Goal: Transaction & Acquisition: Purchase product/service

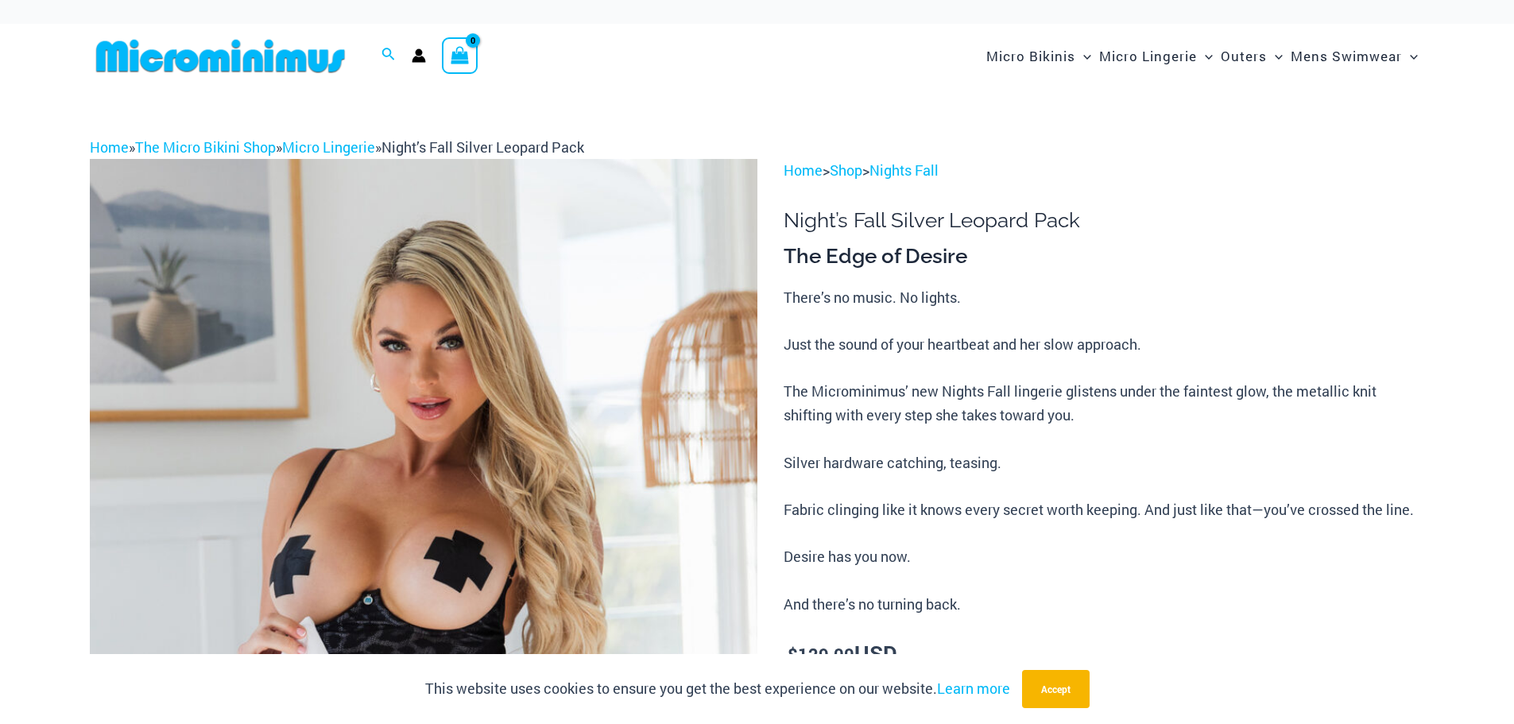
click at [370, 522] on img at bounding box center [424, 660] width 668 height 1002
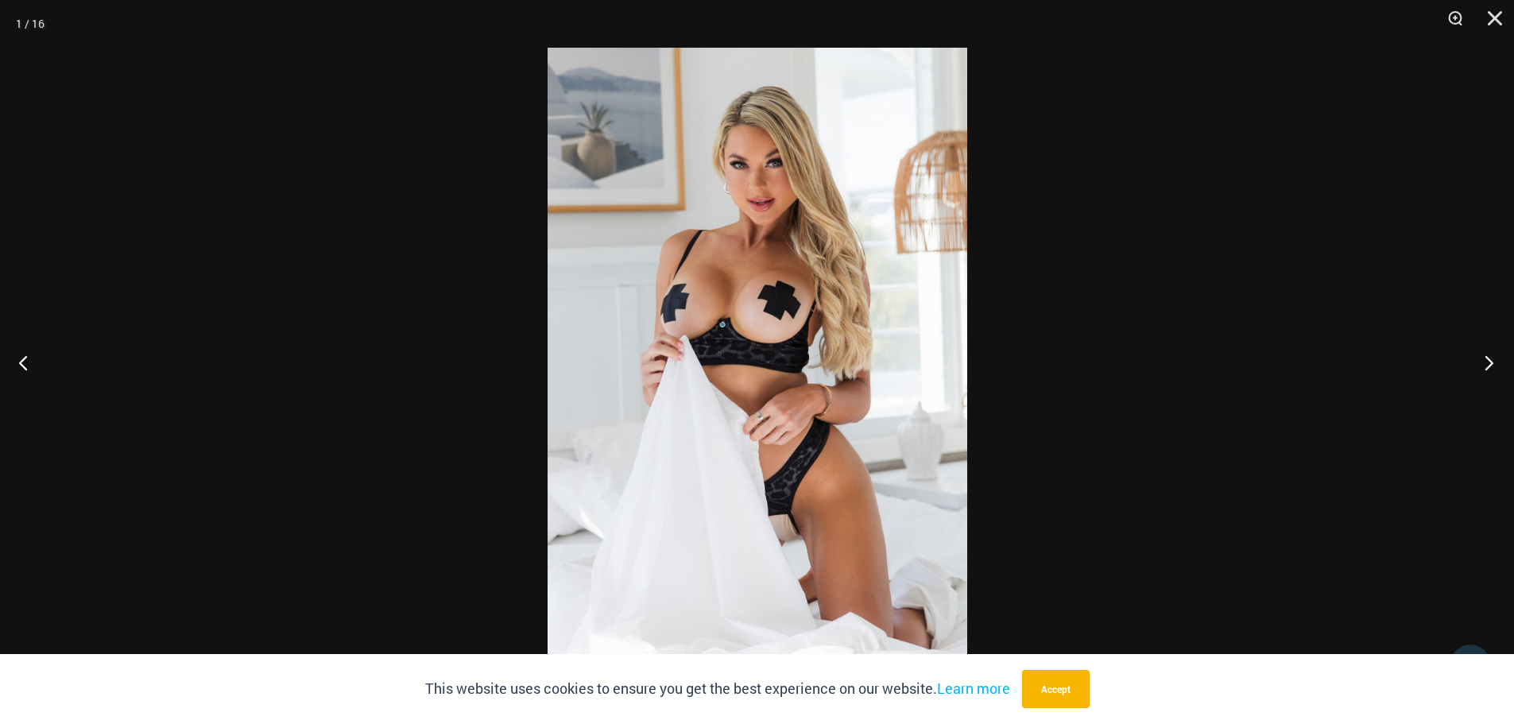
click at [1490, 359] on button "Next" at bounding box center [1485, 362] width 60 height 79
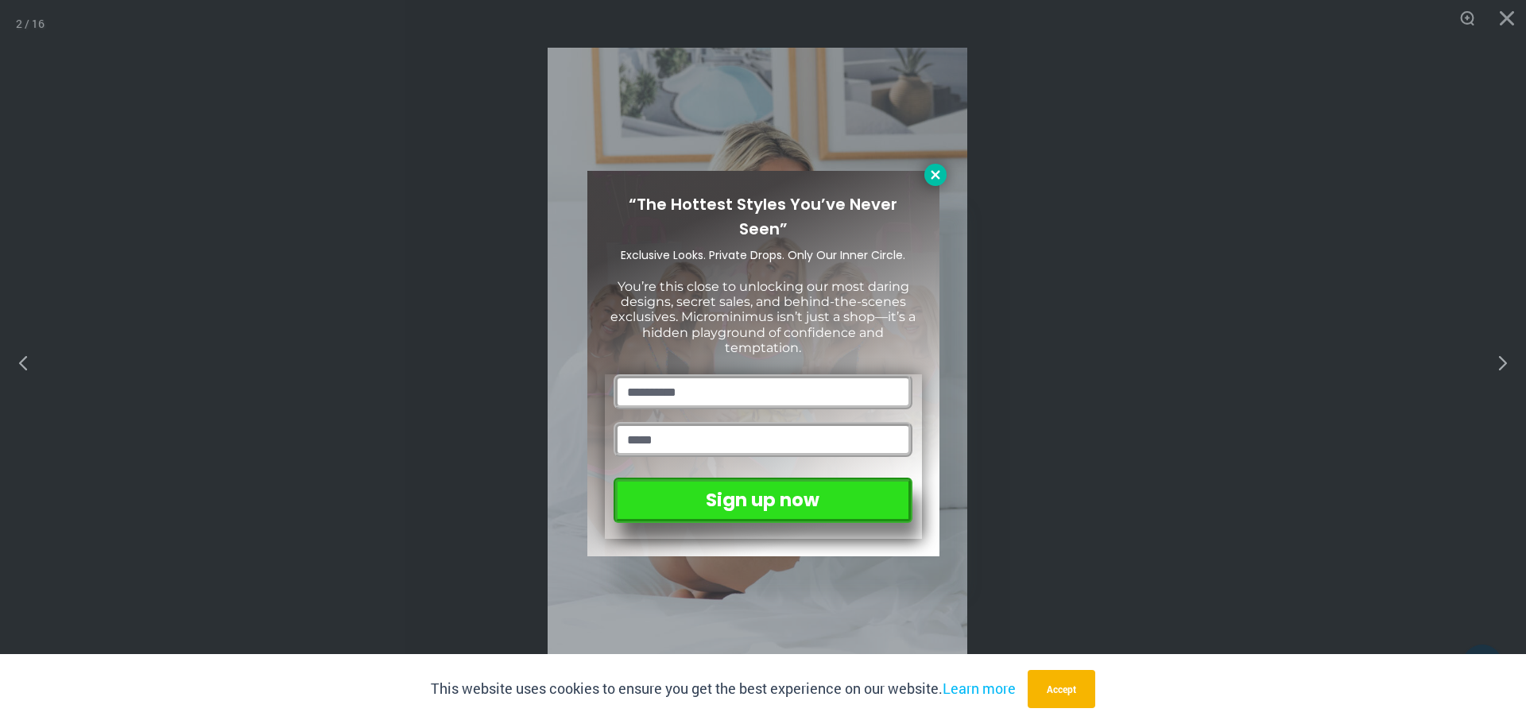
click at [935, 177] on icon at bounding box center [935, 175] width 14 height 14
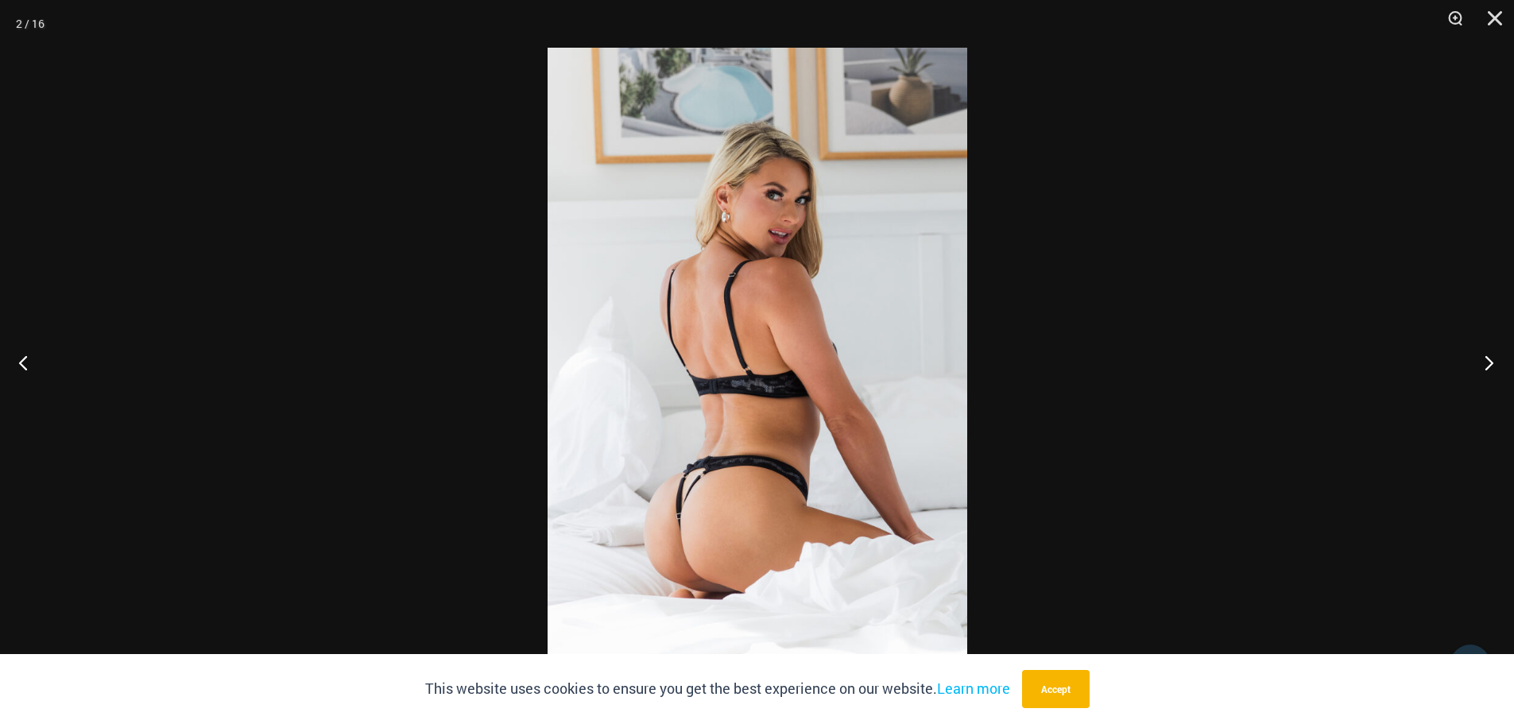
click at [1488, 360] on button "Next" at bounding box center [1485, 362] width 60 height 79
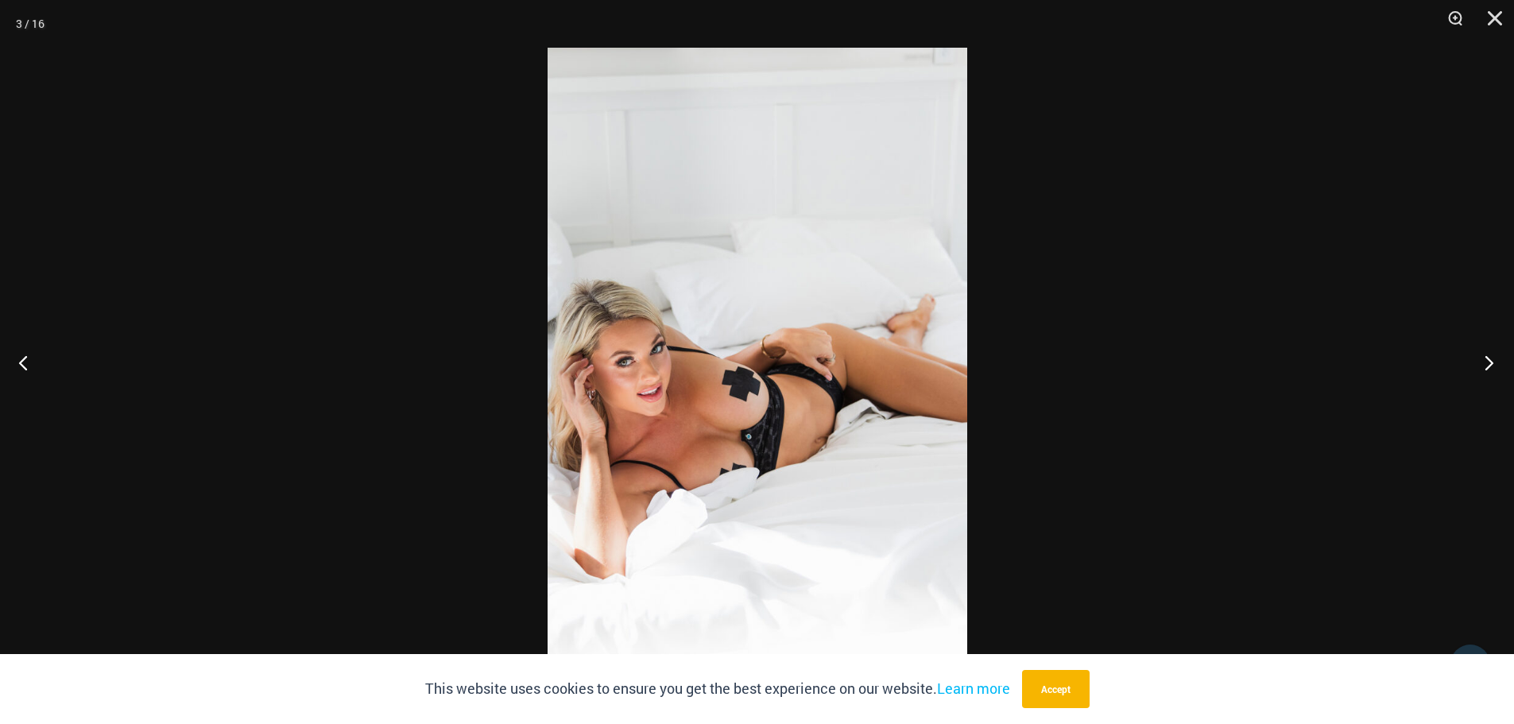
click at [1495, 353] on button "Next" at bounding box center [1485, 362] width 60 height 79
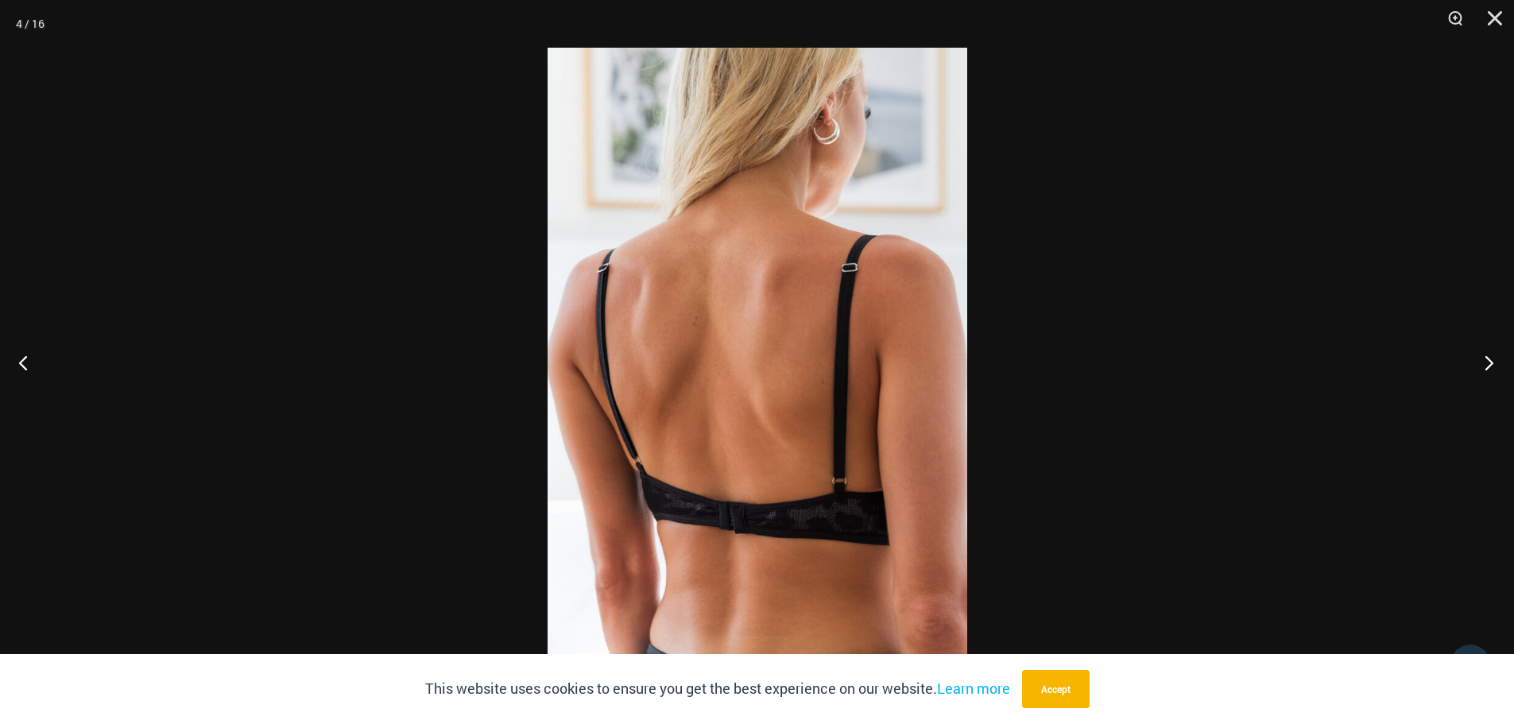
click at [1495, 353] on button "Next" at bounding box center [1485, 362] width 60 height 79
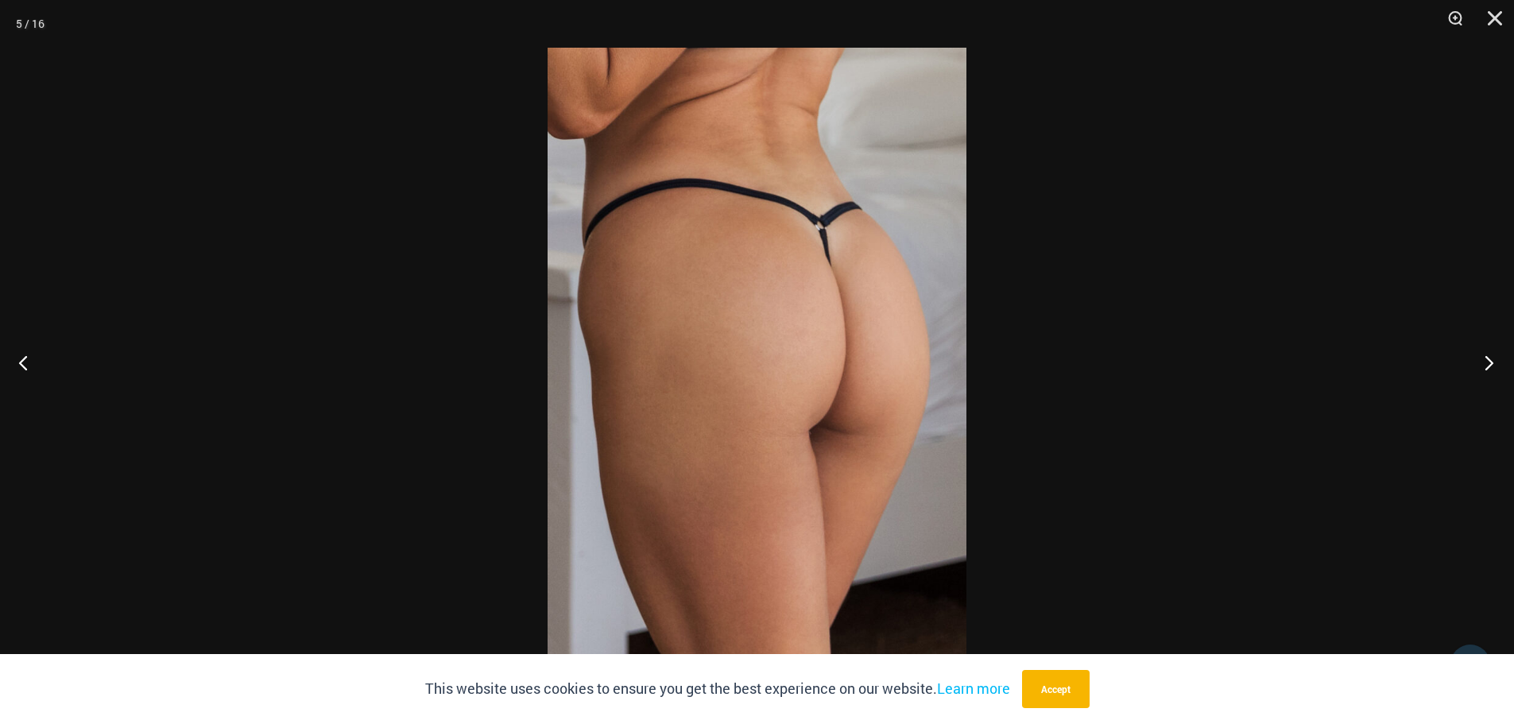
click at [1495, 353] on button "Next" at bounding box center [1485, 362] width 60 height 79
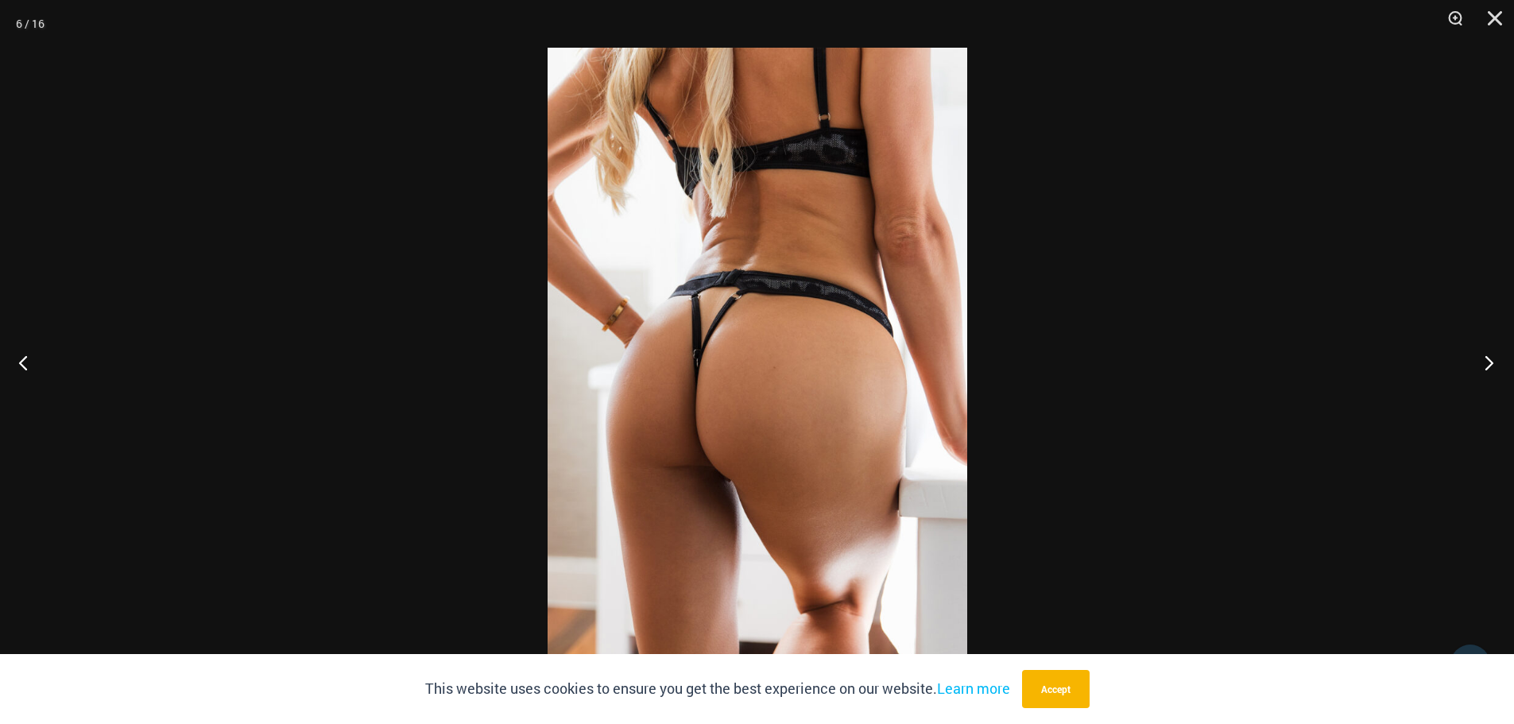
click at [1495, 353] on button "Next" at bounding box center [1485, 362] width 60 height 79
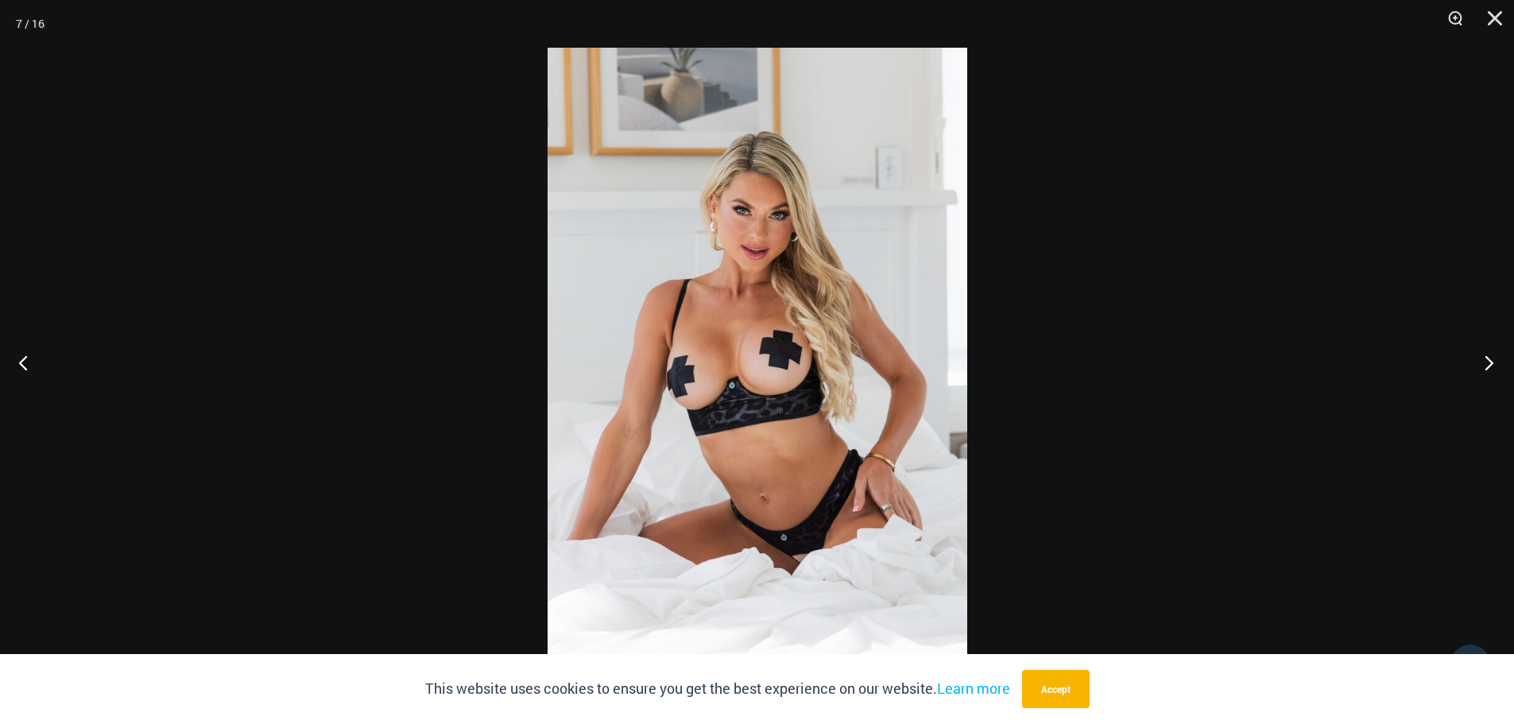
click at [1494, 353] on button "Next" at bounding box center [1485, 362] width 60 height 79
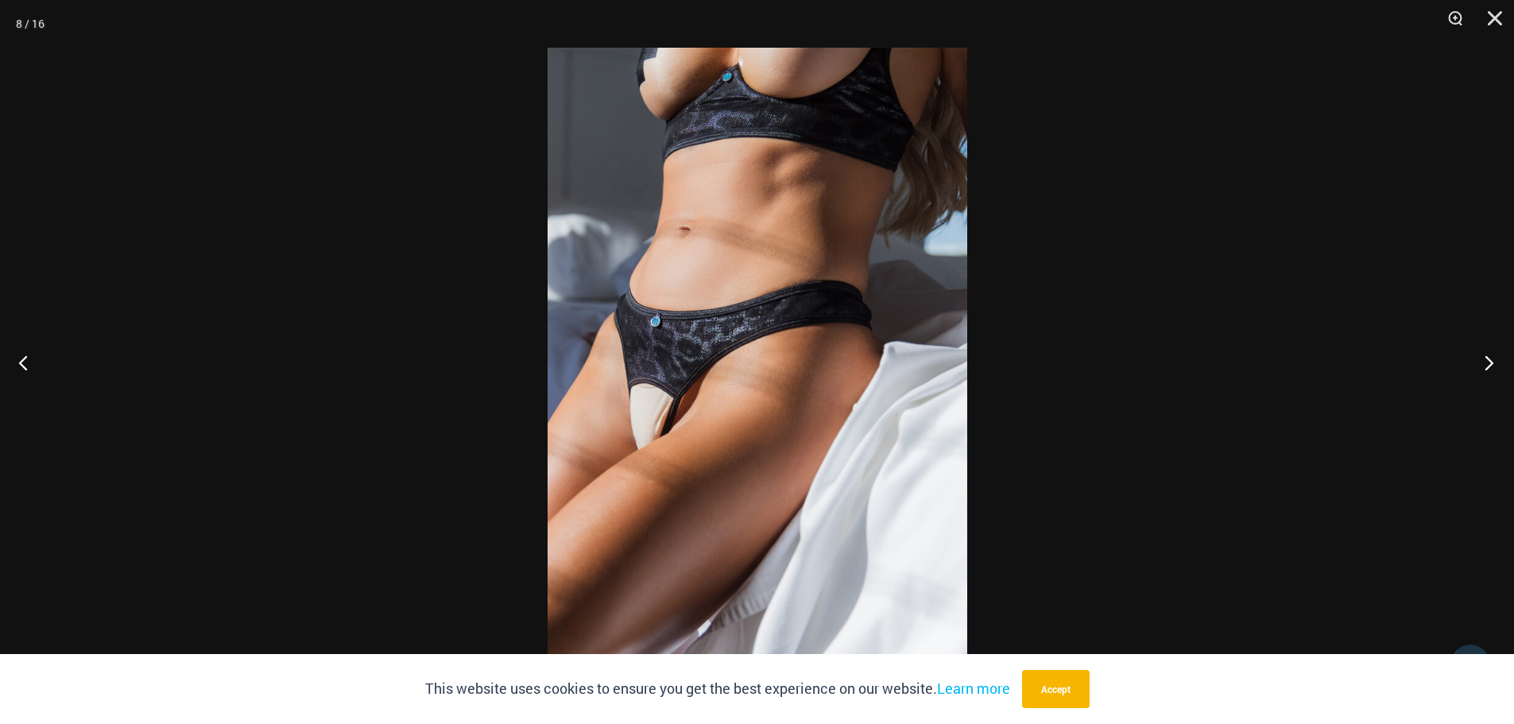
click at [1494, 353] on button "Next" at bounding box center [1485, 362] width 60 height 79
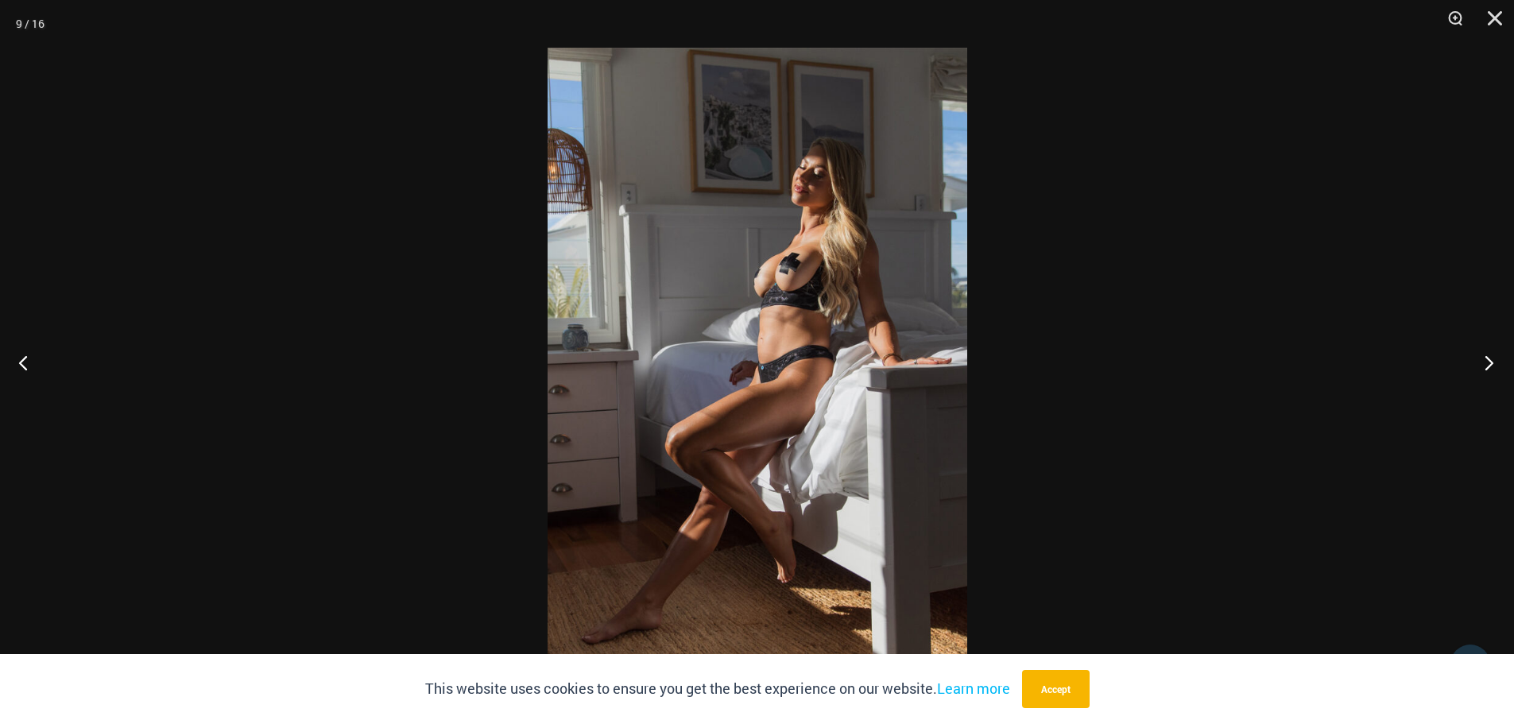
click at [1494, 353] on button "Next" at bounding box center [1485, 362] width 60 height 79
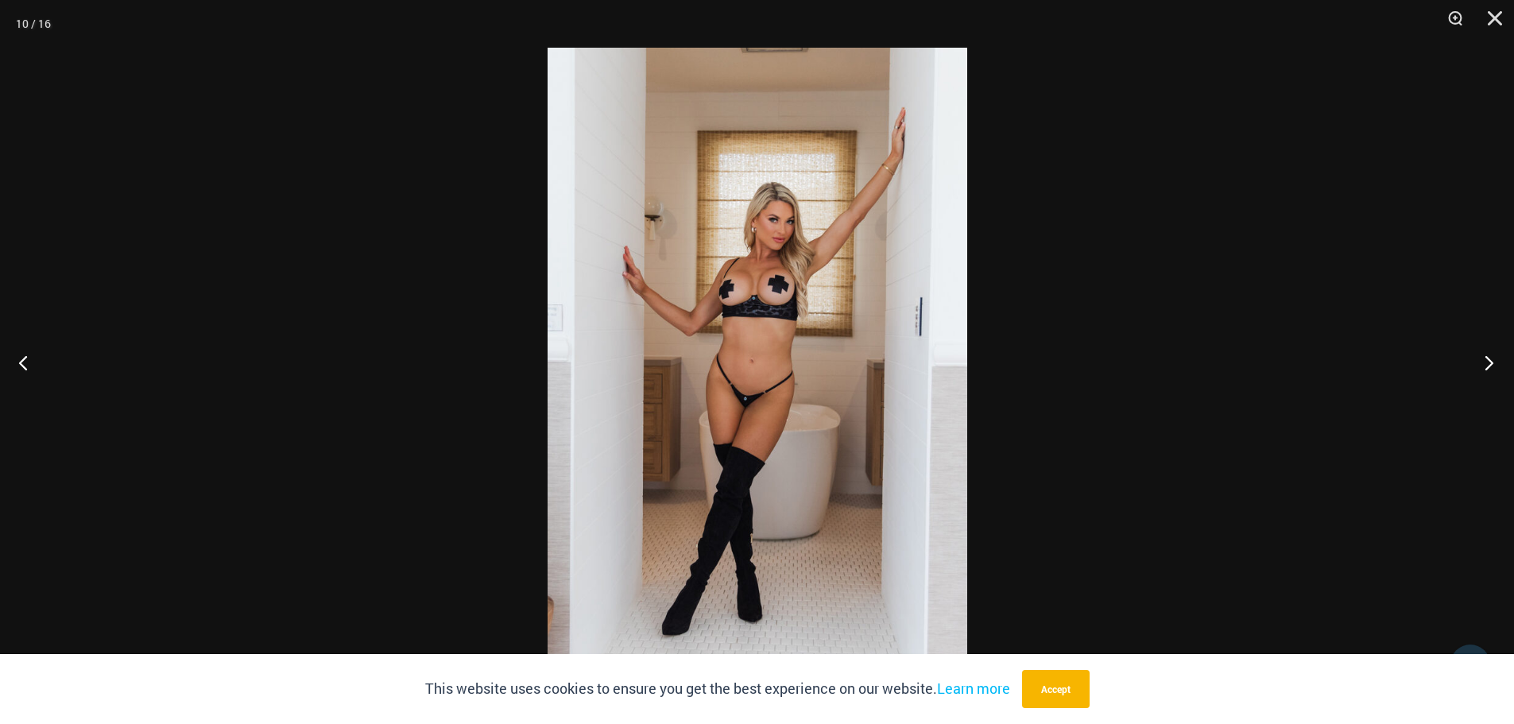
click at [1494, 353] on button "Next" at bounding box center [1485, 362] width 60 height 79
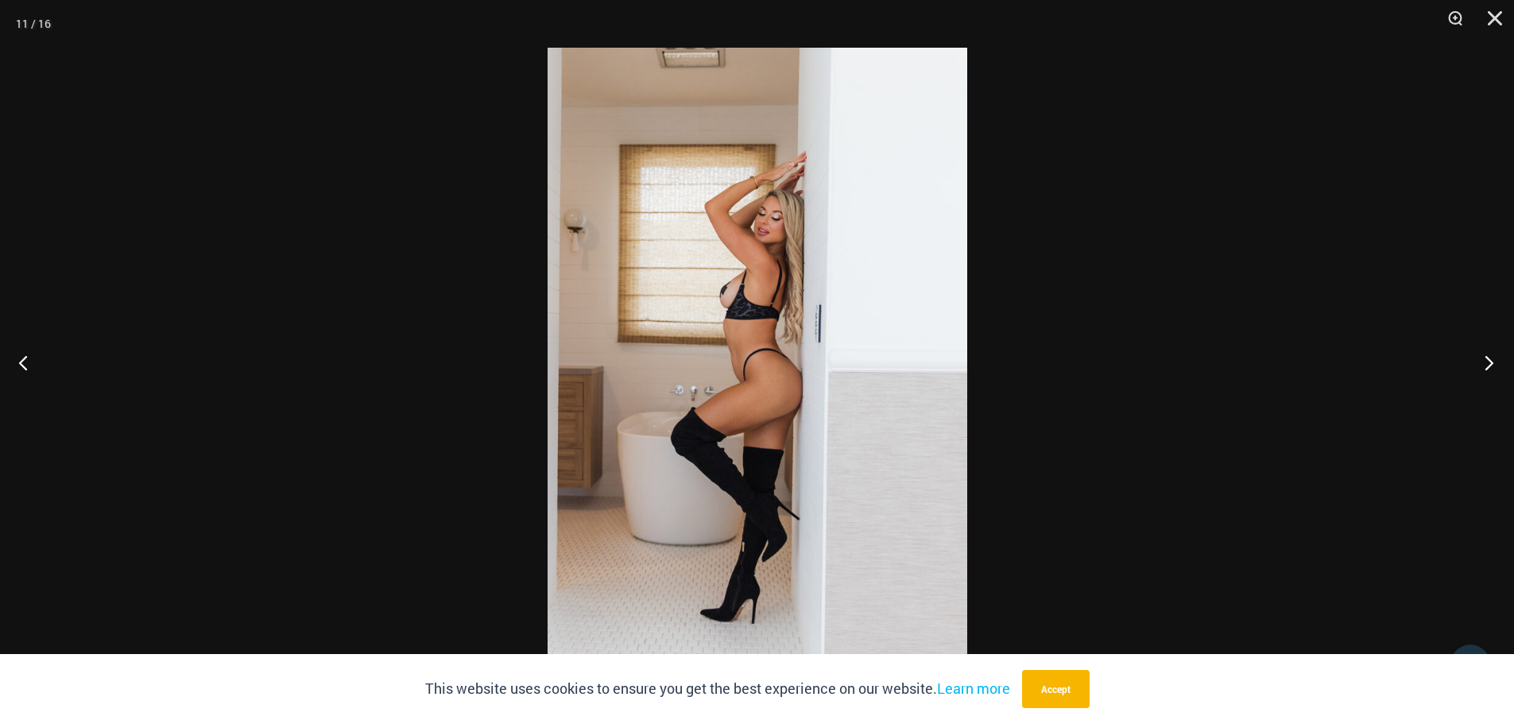
click at [1494, 353] on button "Next" at bounding box center [1485, 362] width 60 height 79
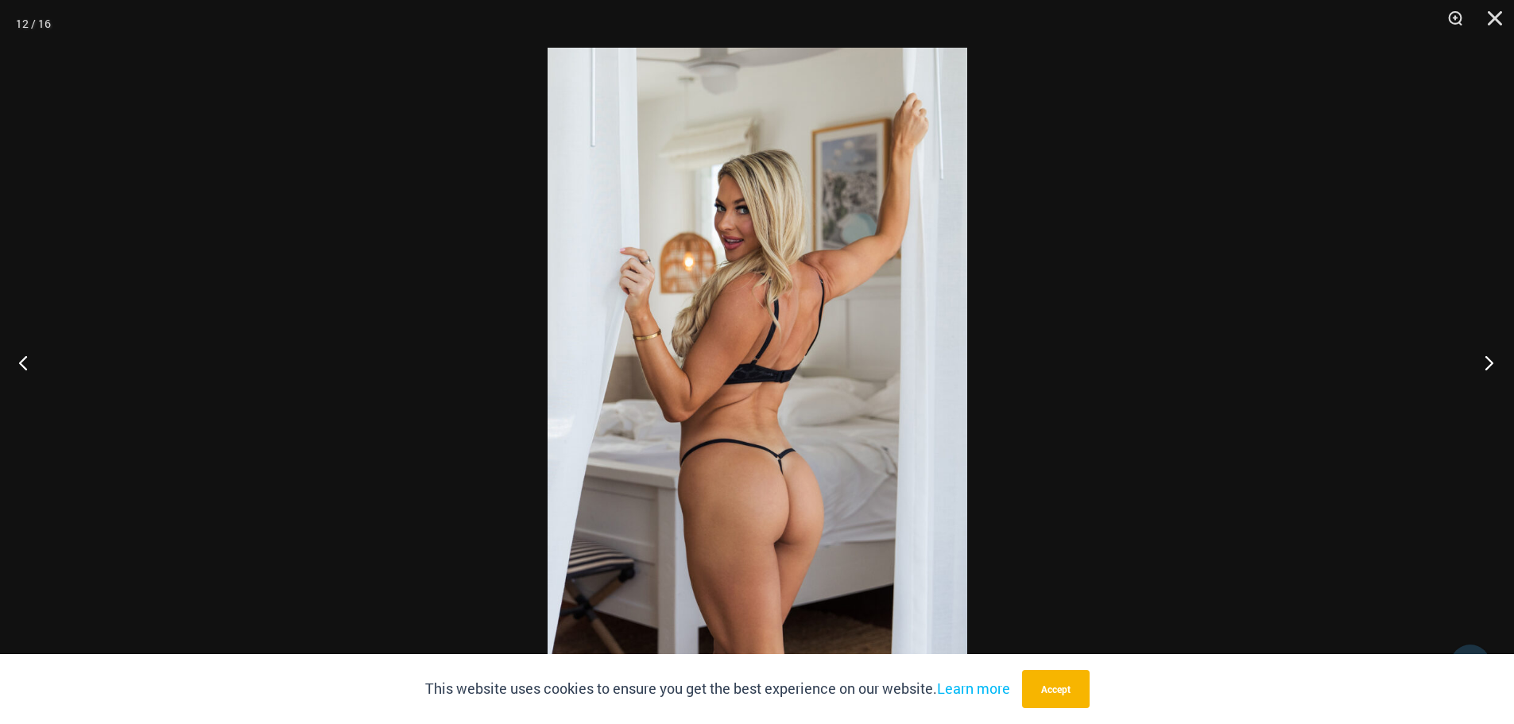
click at [1490, 363] on button "Next" at bounding box center [1485, 362] width 60 height 79
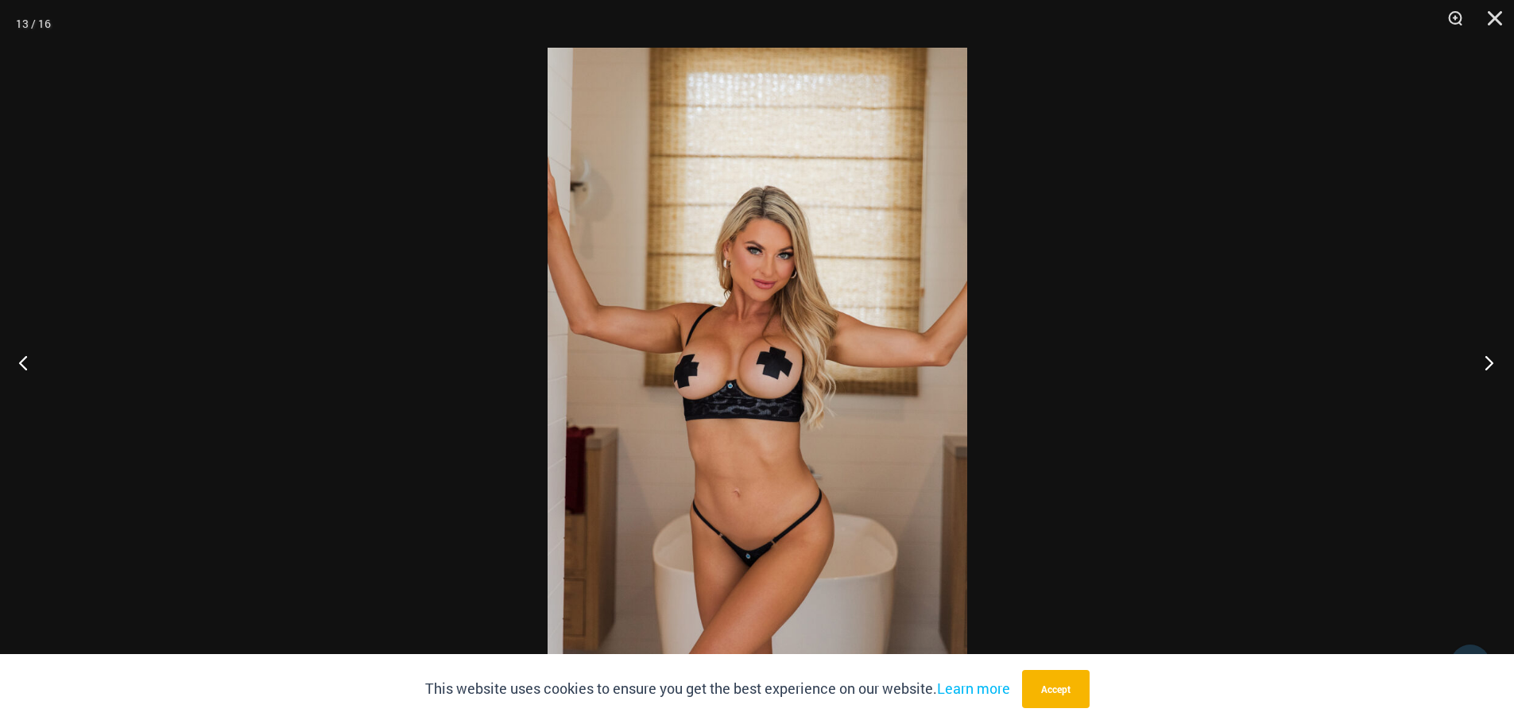
click at [1490, 362] on button "Next" at bounding box center [1485, 362] width 60 height 79
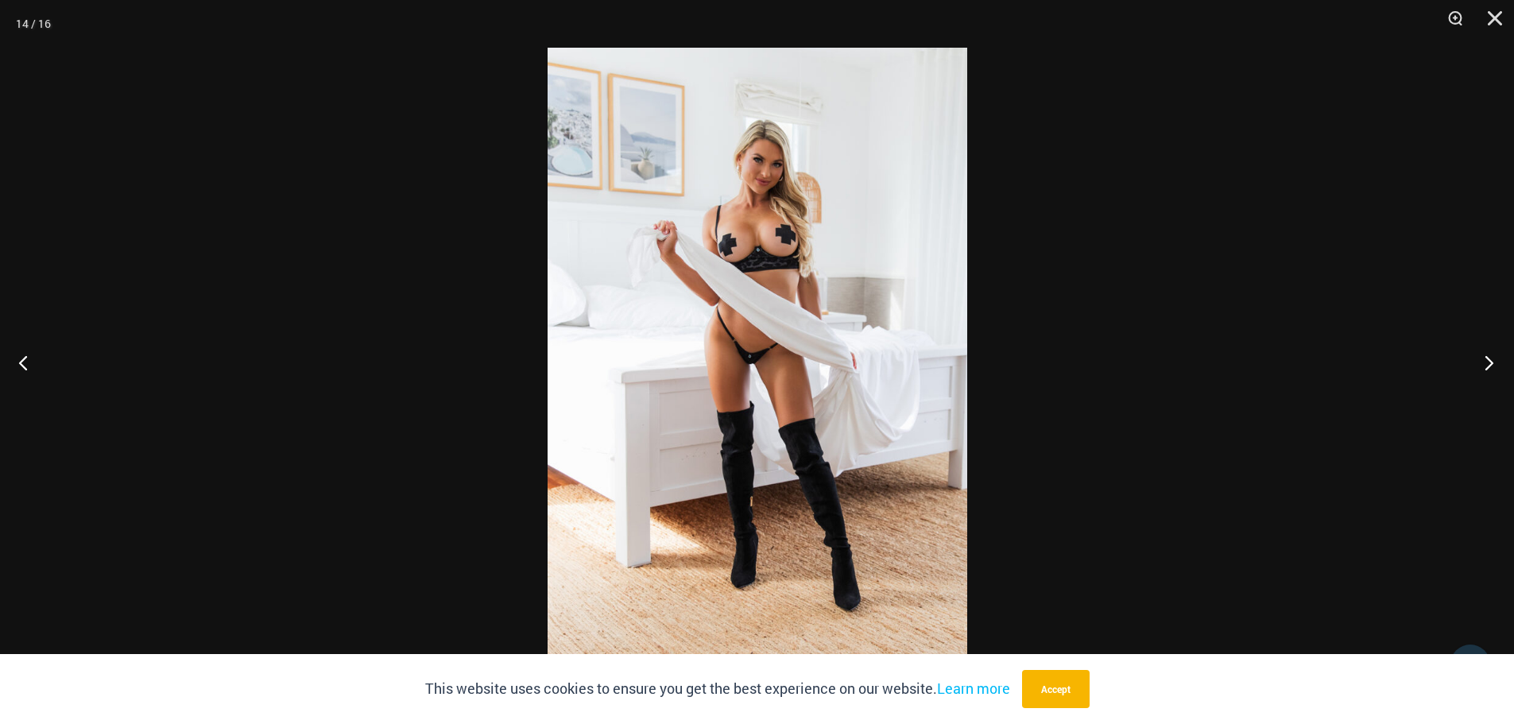
click at [1490, 362] on button "Next" at bounding box center [1485, 362] width 60 height 79
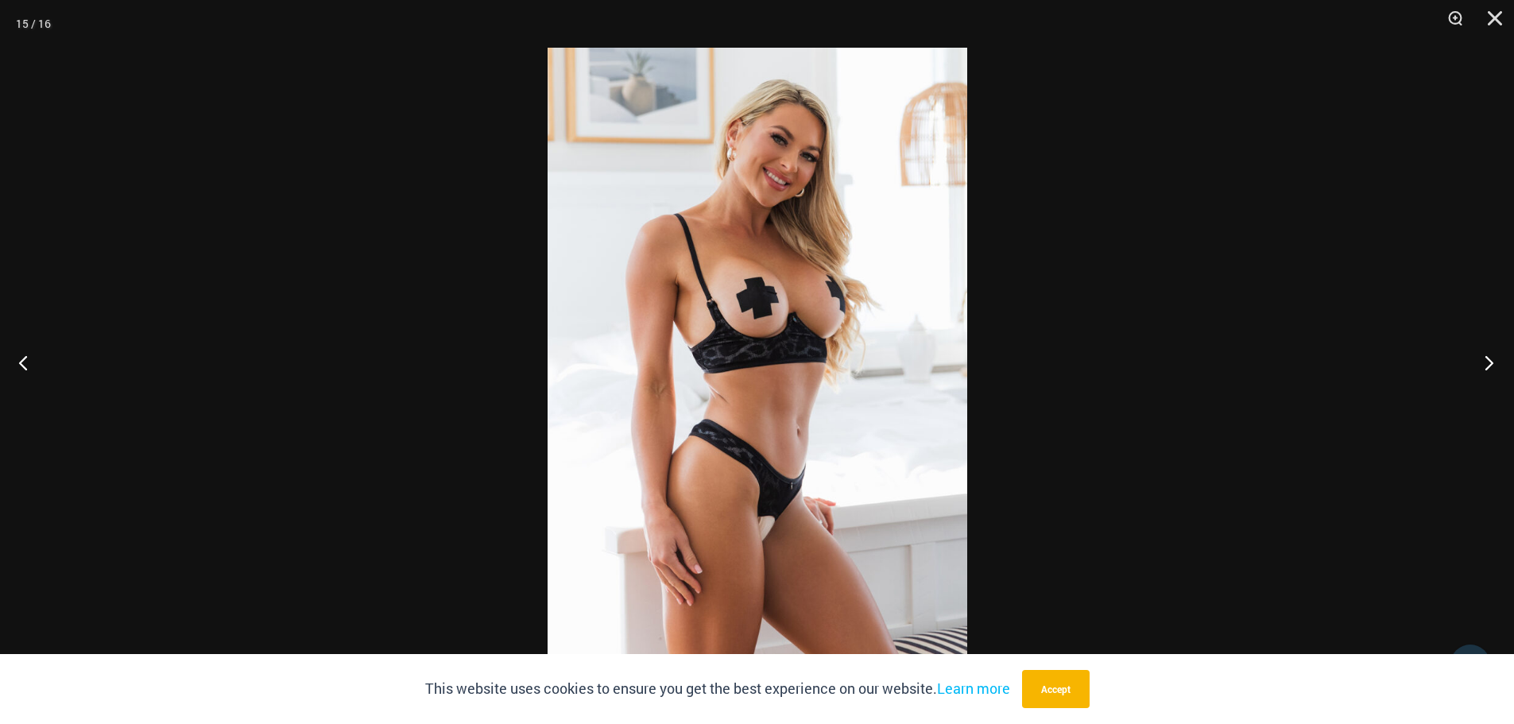
click at [1490, 362] on button "Next" at bounding box center [1485, 362] width 60 height 79
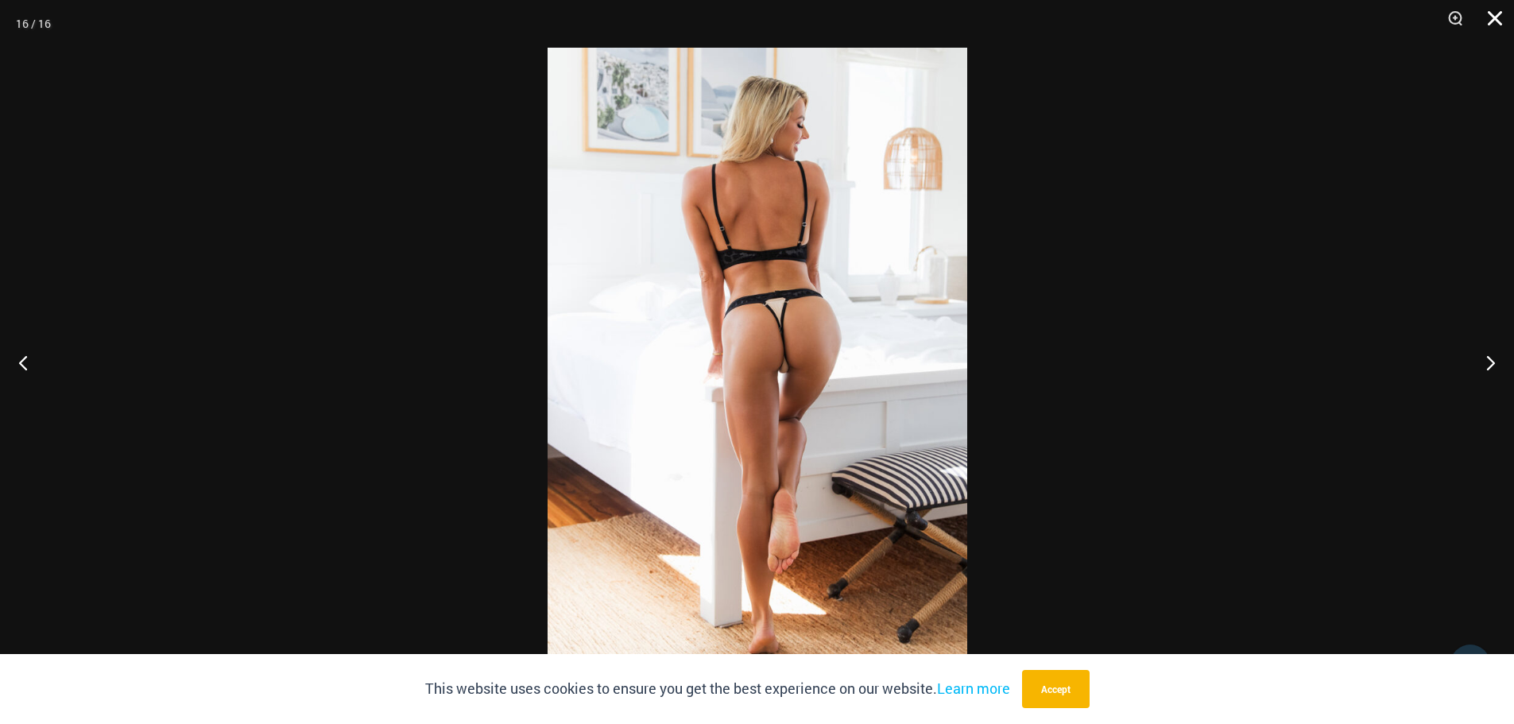
click at [1494, 16] on button "Close" at bounding box center [1490, 24] width 40 height 48
